Goal: Information Seeking & Learning: Learn about a topic

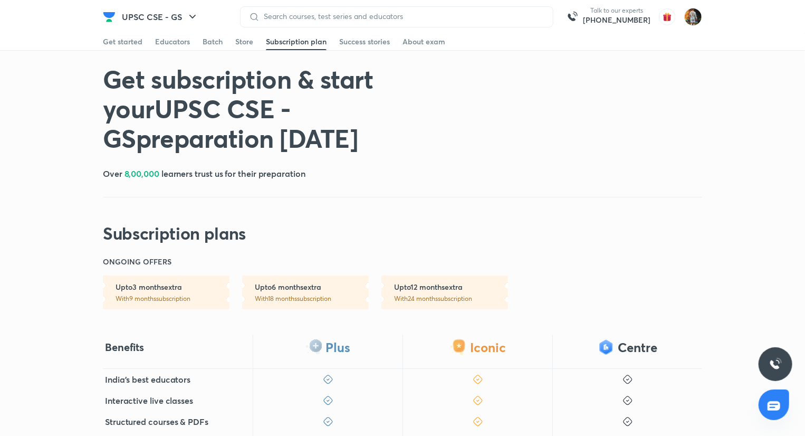
click at [142, 41] on div "Get started Educators Batch Store Subscription plan Success stories About exam" at bounding box center [403, 41] width 600 height 17
click at [139, 41] on div "Get started" at bounding box center [123, 41] width 40 height 11
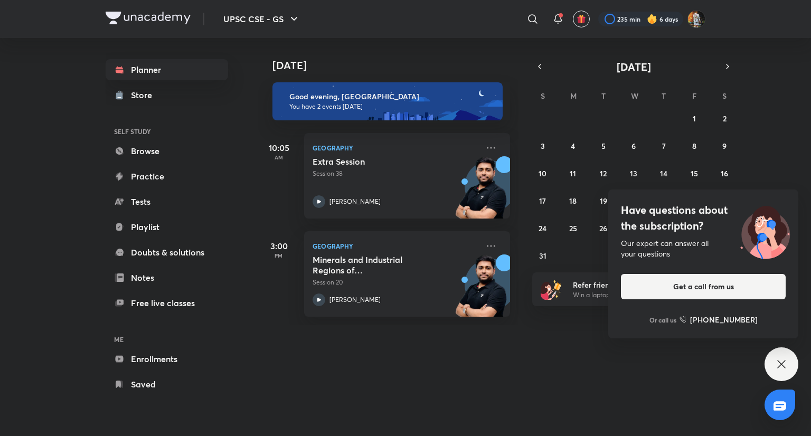
click at [783, 364] on icon at bounding box center [781, 364] width 13 height 13
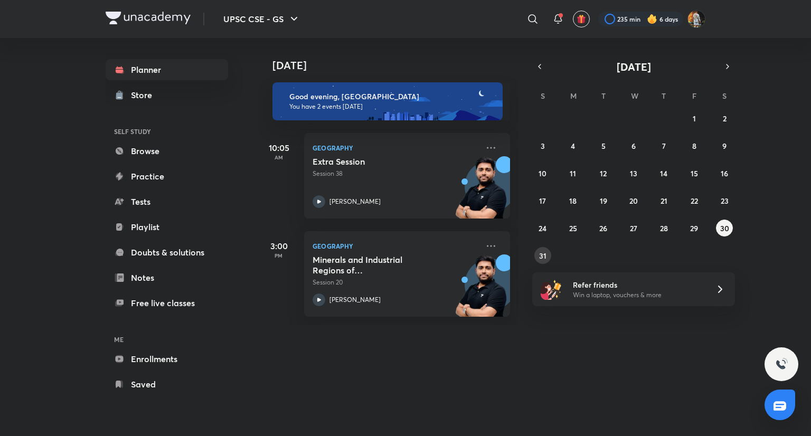
click at [540, 258] on abbr "31" at bounding box center [542, 256] width 7 height 10
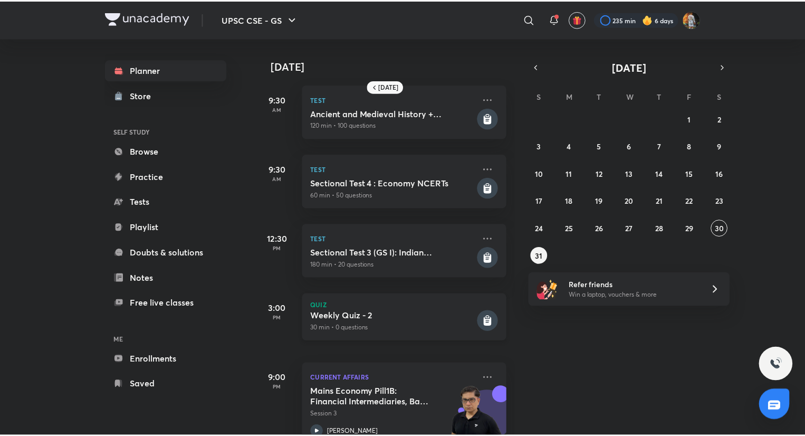
scroll to position [30, 0]
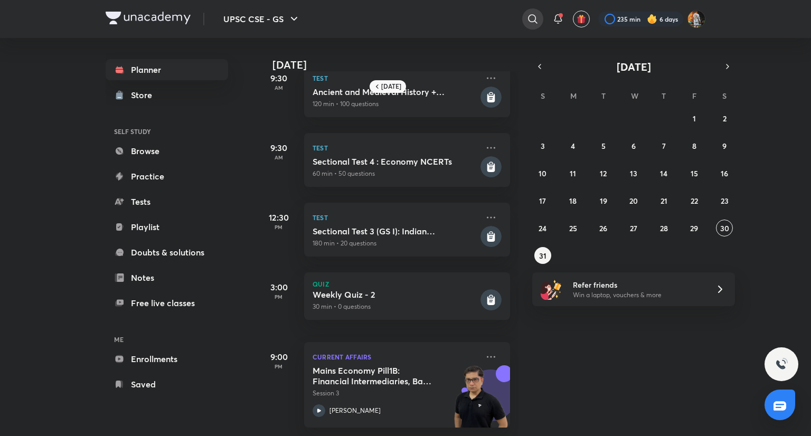
click at [528, 17] on icon at bounding box center [532, 18] width 9 height 9
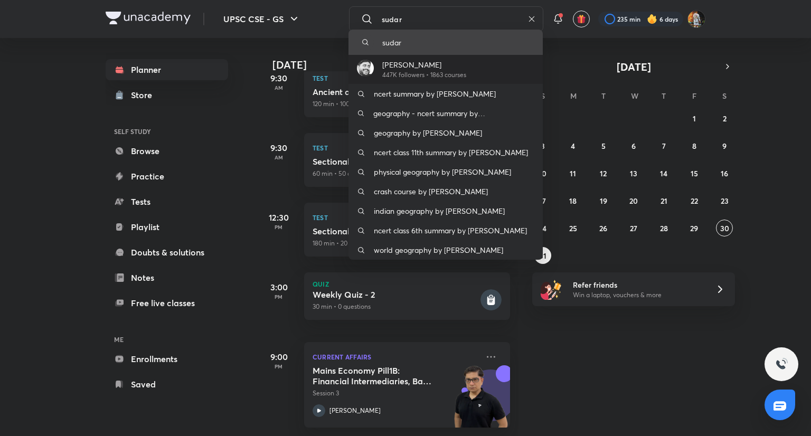
type input "sudar"
click at [489, 66] on div "[PERSON_NAME] 447K followers • 1863 courses" at bounding box center [445, 69] width 194 height 29
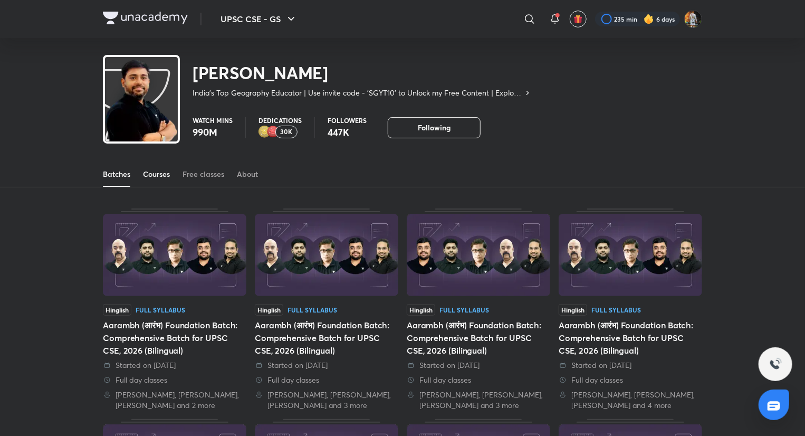
click at [147, 181] on link "Courses" at bounding box center [156, 173] width 27 height 25
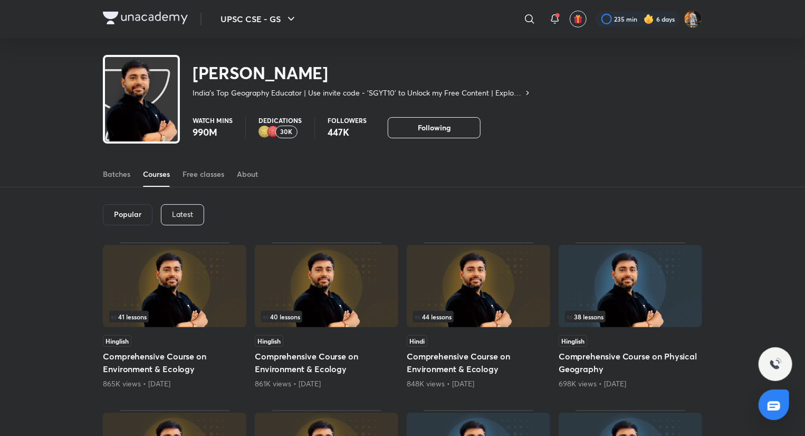
click at [174, 216] on p "Latest" at bounding box center [182, 214] width 21 height 8
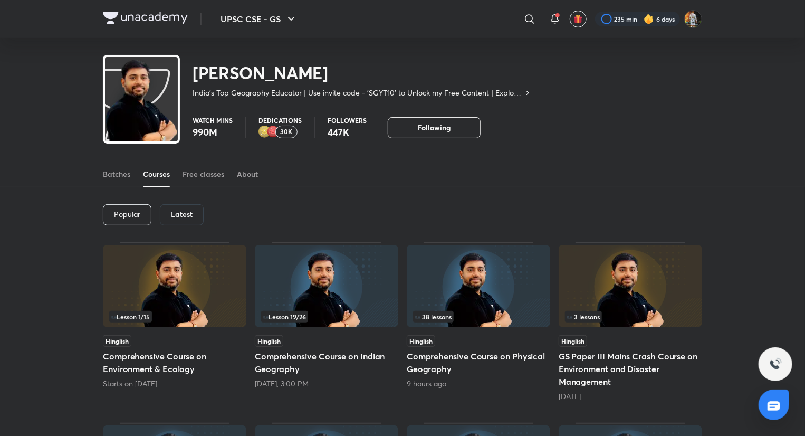
click at [174, 216] on h6 "Latest" at bounding box center [182, 214] width 22 height 8
click at [155, 271] on img at bounding box center [175, 286] width 144 height 82
